Goal: Find contact information: Find contact information

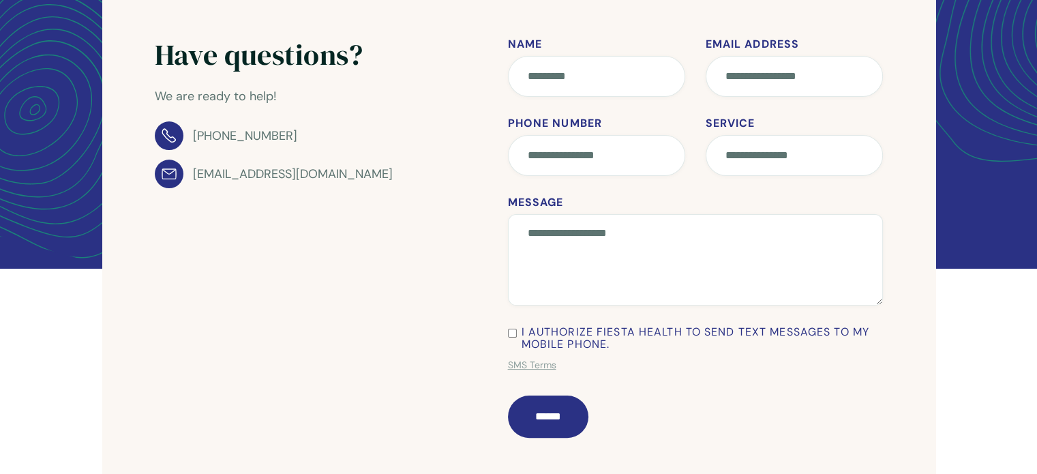
scroll to position [229, 0]
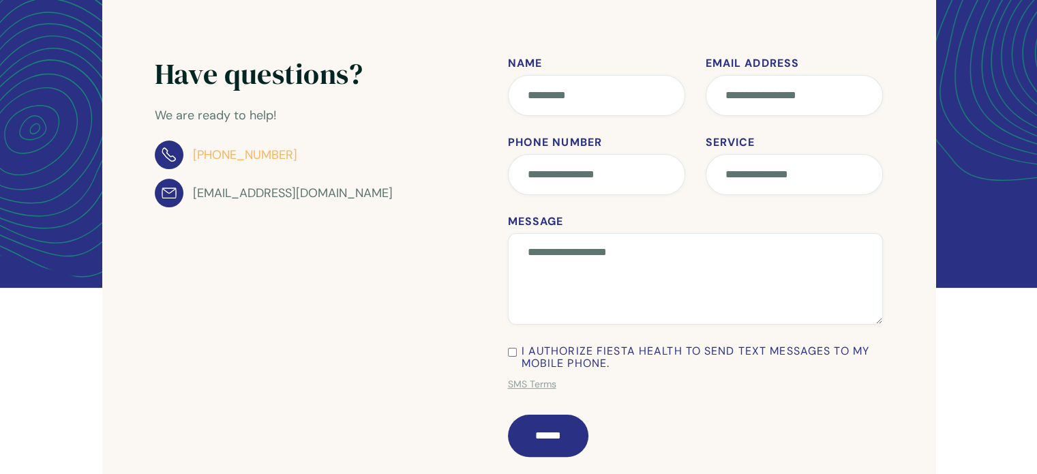
click at [226, 149] on div "[PHONE_NUMBER]" at bounding box center [245, 155] width 104 height 20
click at [264, 155] on div "[PHONE_NUMBER]" at bounding box center [245, 155] width 104 height 20
drag, startPoint x: 264, startPoint y: 155, endPoint x: 186, endPoint y: 271, distance: 140.0
click at [186, 271] on div "Have questions? We are ready to help! [PHONE_NUMBER] [EMAIL_ADDRESS][DOMAIN_NAM…" at bounding box center [518, 264] width 833 height 536
